Goal: Navigation & Orientation: Understand site structure

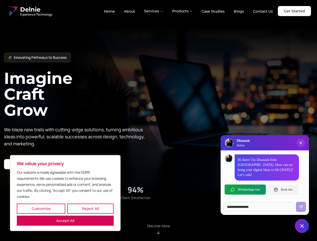
click at [41, 209] on button "Customize" at bounding box center [41, 209] width 48 height 10
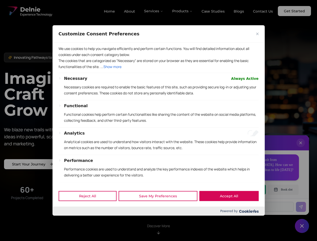
click at [90, 209] on div at bounding box center [158, 120] width 317 height 241
click at [65, 58] on p "We use cookies to help you navigate efficiently and perform certain functions. …" at bounding box center [158, 52] width 200 height 12
click at [158, 100] on div "Necessary Always Active Necessary cookies are required to enable the basic feat…" at bounding box center [161, 88] width 195 height 25
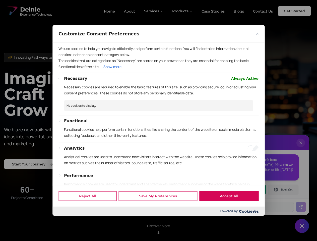
click at [154, 11] on div at bounding box center [158, 120] width 317 height 241
click at [183, 11] on div at bounding box center [158, 120] width 317 height 241
click at [301, 148] on div at bounding box center [158, 120] width 317 height 241
click at [245, 190] on div "Reject All Save My Preferences Accept All" at bounding box center [158, 195] width 212 height 21
click at [283, 190] on div at bounding box center [158, 120] width 317 height 241
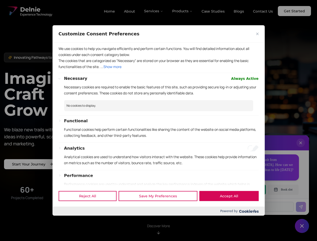
click at [302, 226] on div at bounding box center [158, 120] width 317 height 241
